Goal: Check status: Check status

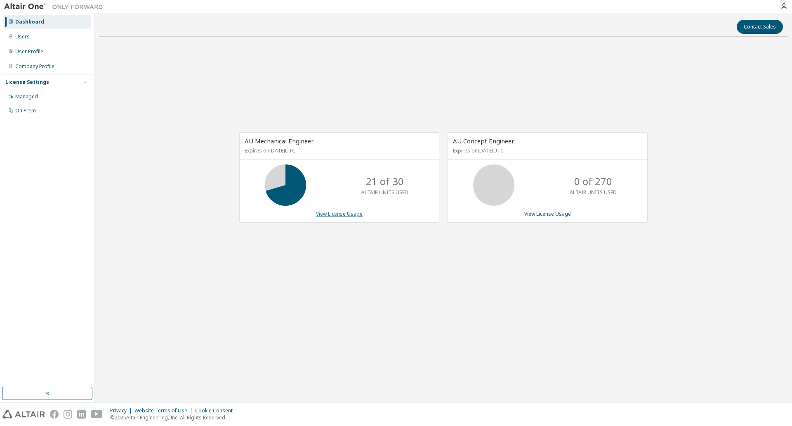
click at [331, 213] on link "View License Usage" at bounding box center [339, 213] width 47 height 7
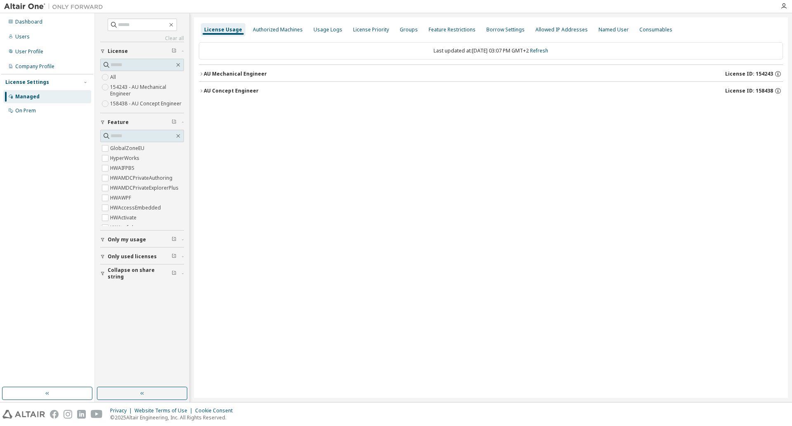
click at [203, 74] on icon "button" at bounding box center [201, 73] width 5 height 5
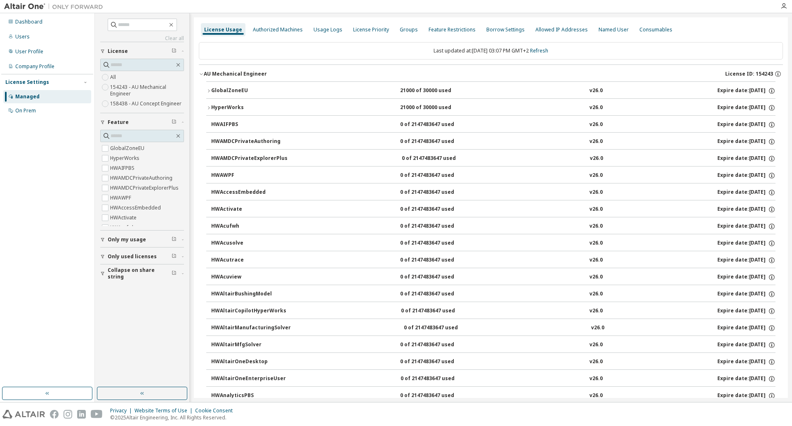
click at [203, 74] on icon "button" at bounding box center [201, 73] width 5 height 5
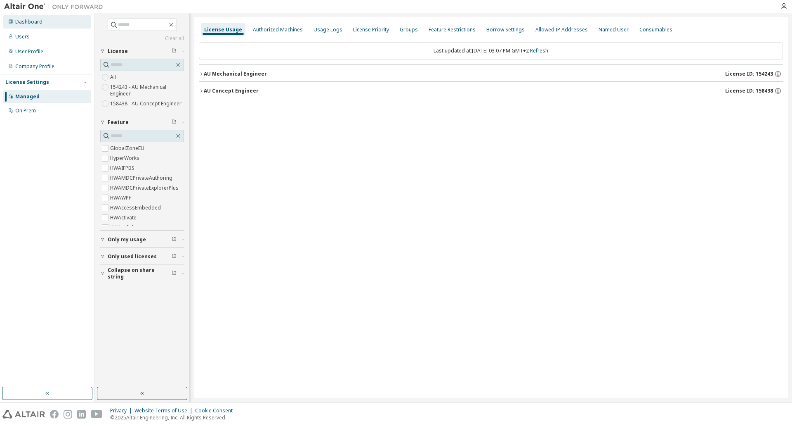
click at [35, 22] on div "Dashboard" at bounding box center [28, 22] width 27 height 7
